Goal: Task Accomplishment & Management: Use online tool/utility

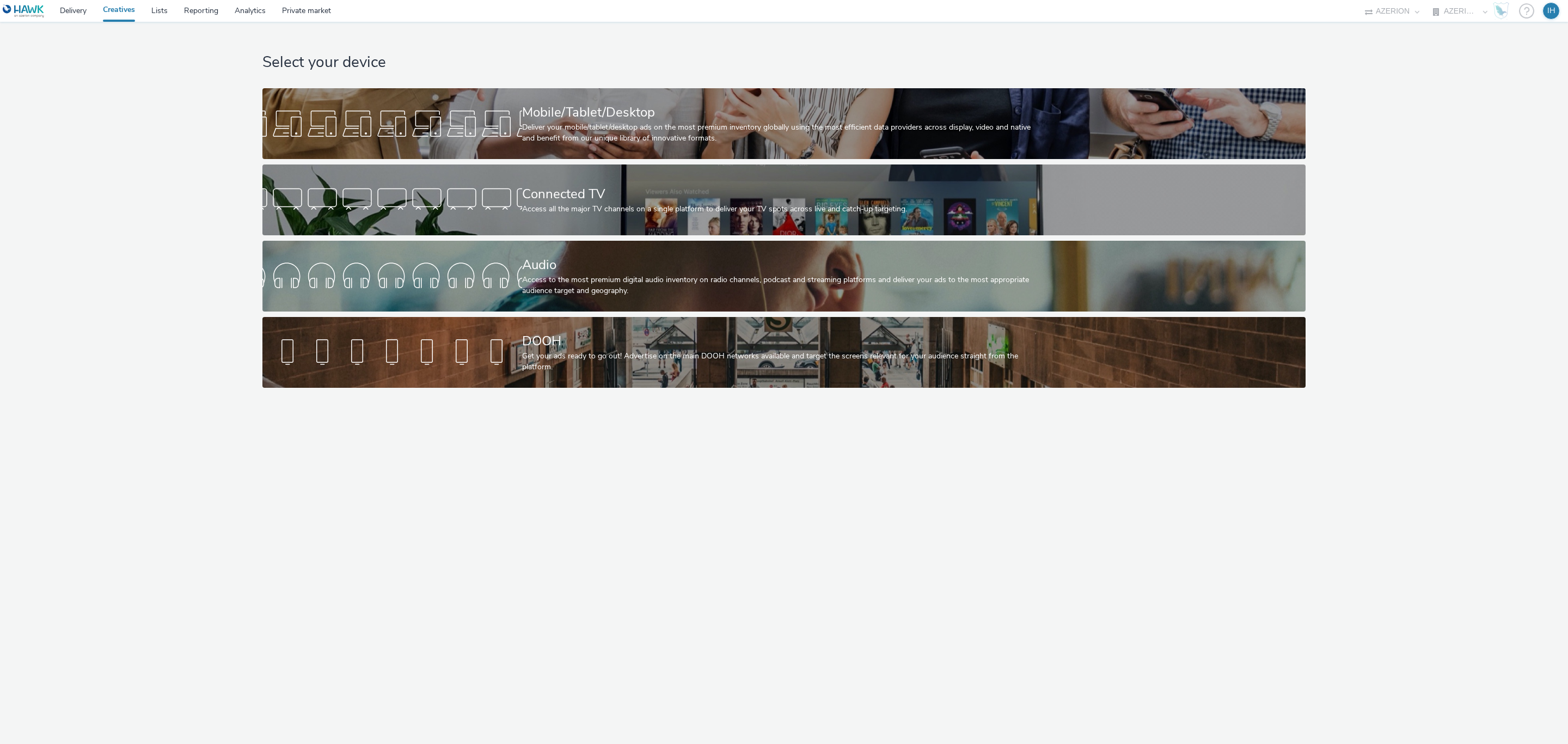
select select "ac009755-aa48-4799-8050-7a339a378eb8"
select select "79162ed7-0017-4339-93b0-3399b708648f"
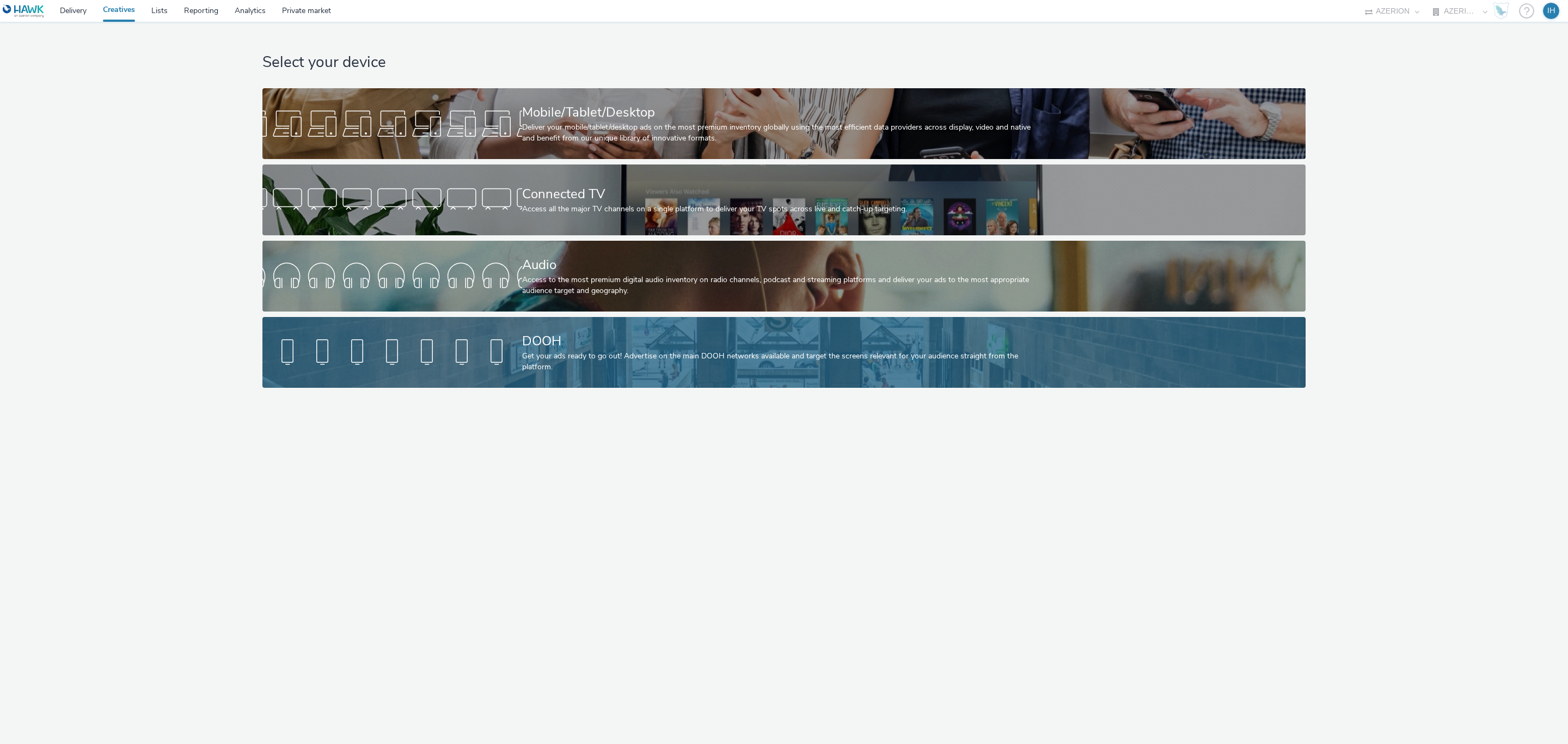
click at [488, 337] on div at bounding box center [392, 352] width 260 height 35
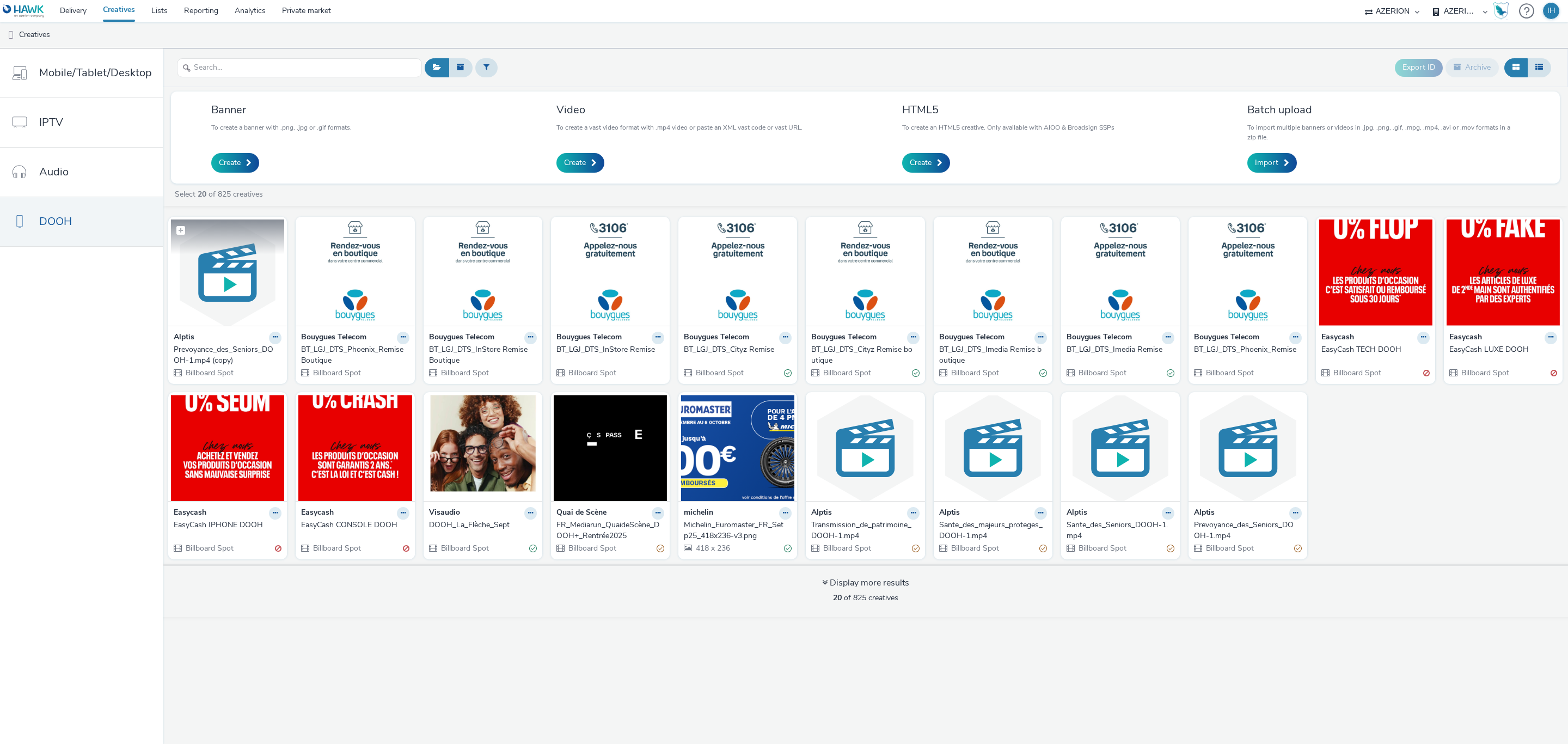
click at [230, 240] on label at bounding box center [227, 230] width 114 height 21
checkbox input "true"
click at [236, 263] on img at bounding box center [227, 273] width 114 height 106
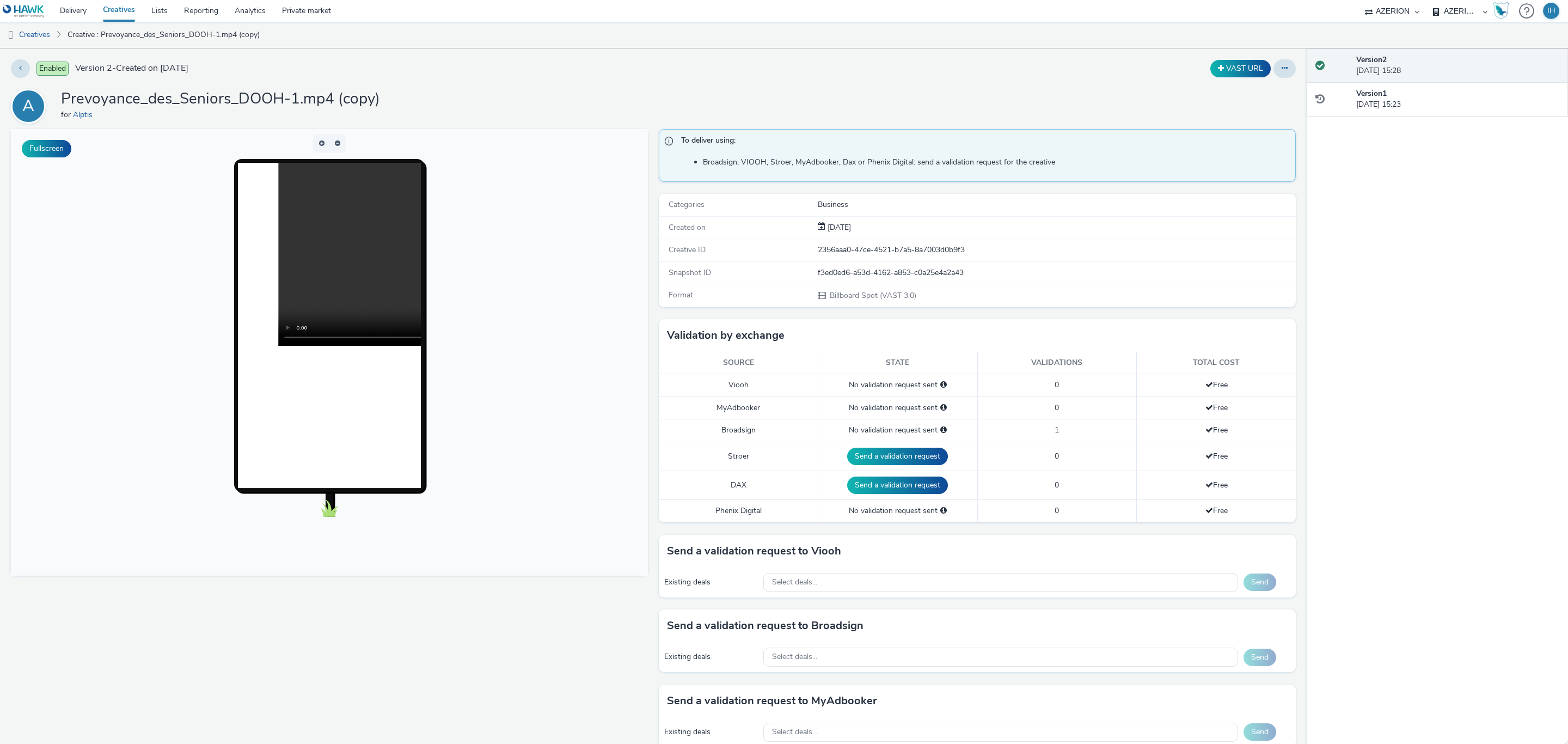
drag, startPoint x: 814, startPoint y: 62, endPoint x: 793, endPoint y: 64, distance: 21.1
click at [793, 64] on div "VAST URL" at bounding box center [1038, 68] width 514 height 18
drag, startPoint x: 824, startPoint y: 77, endPoint x: 790, endPoint y: 77, distance: 34.0
click at [790, 77] on div "VAST URL" at bounding box center [1038, 68] width 514 height 18
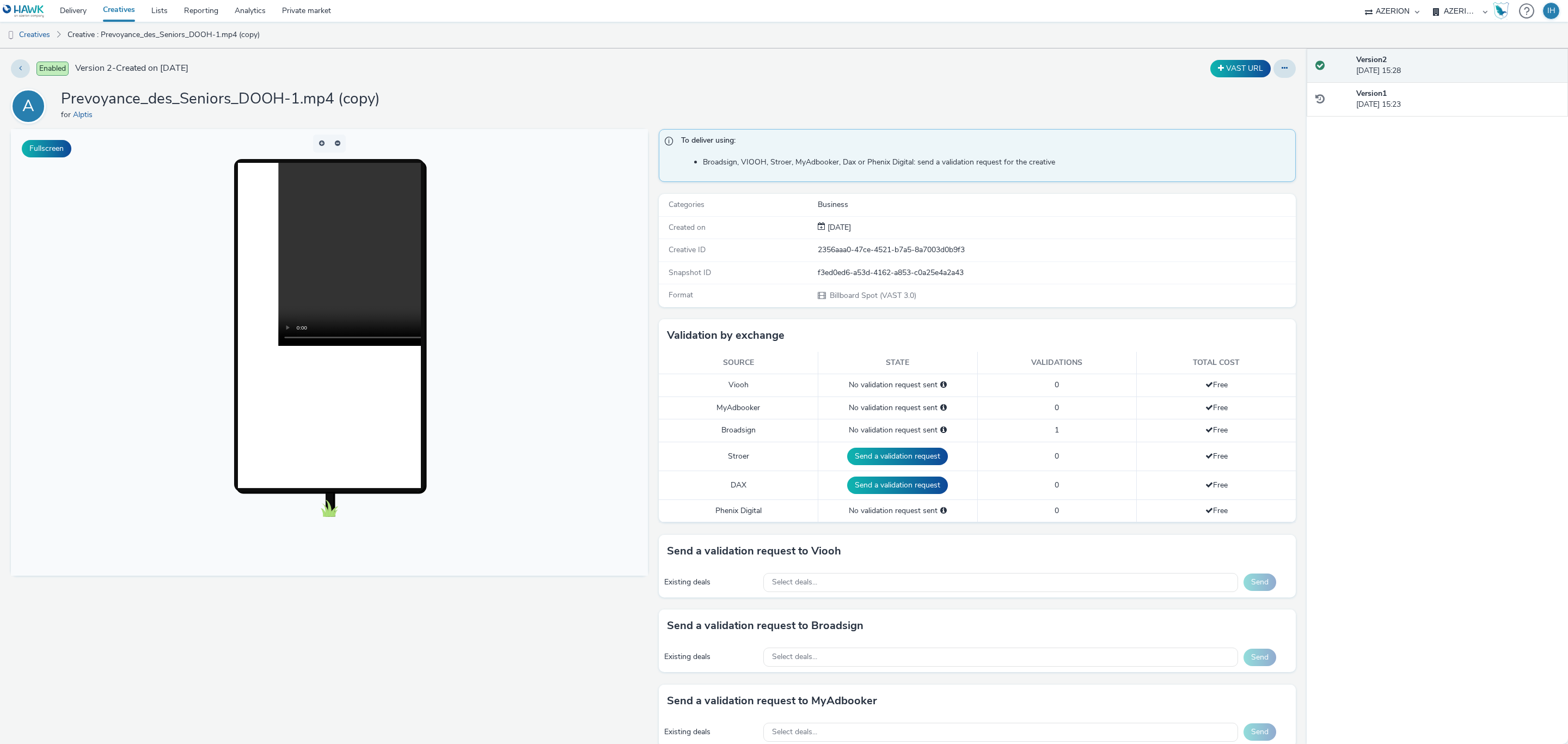
click at [804, 92] on div "A Prevoyance_des_Seniors_DOOH-1.mp4 (copy) for Alptis" at bounding box center [653, 106] width 1284 height 35
click at [806, 98] on div "A Prevoyance_des_Seniors_DOOH-1.mp4 (copy) for Alptis" at bounding box center [653, 106] width 1284 height 35
drag, startPoint x: 1050, startPoint y: 432, endPoint x: 1015, endPoint y: 432, distance: 35.0
click at [1015, 432] on td "1" at bounding box center [1057, 431] width 159 height 22
drag, startPoint x: 846, startPoint y: 81, endPoint x: 825, endPoint y: 61, distance: 29.0
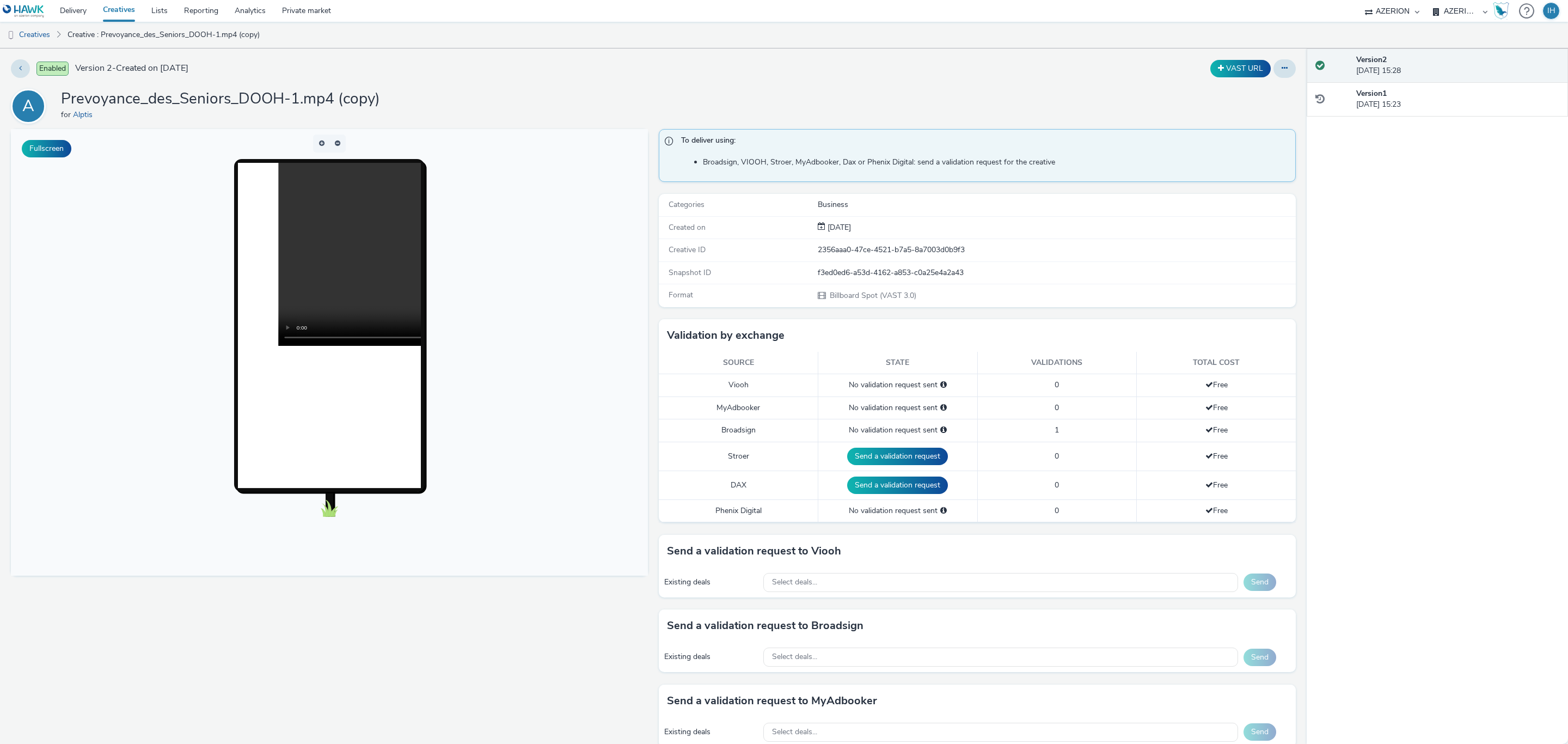
click at [825, 61] on div "VAST URL" at bounding box center [1038, 68] width 514 height 18
